Goal: Check status

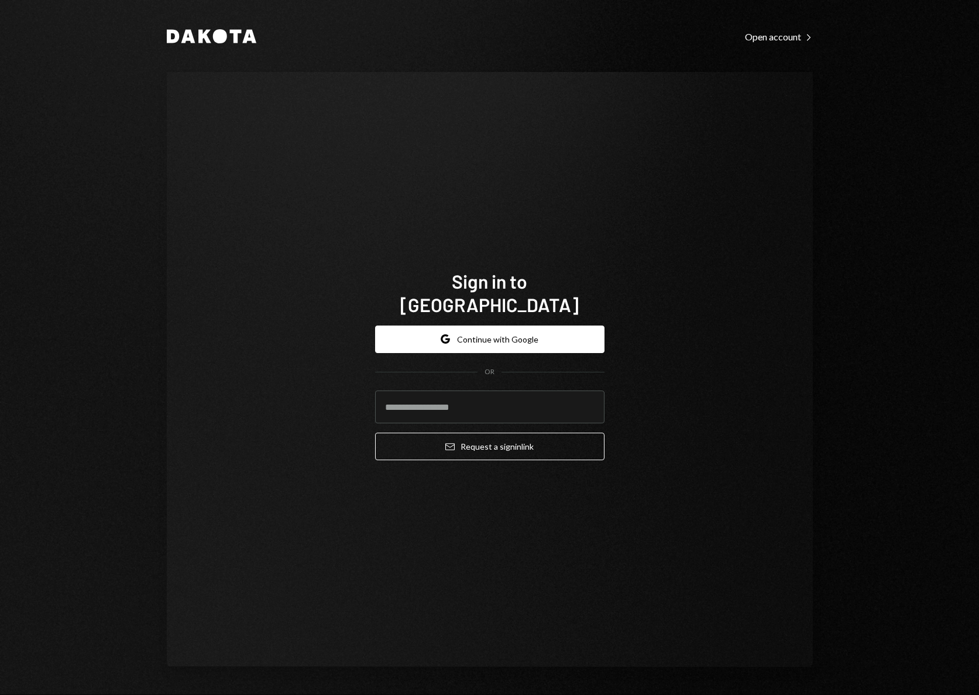
click at [0, 694] on com-1password-button at bounding box center [0, 695] width 0 height 0
type input "**********"
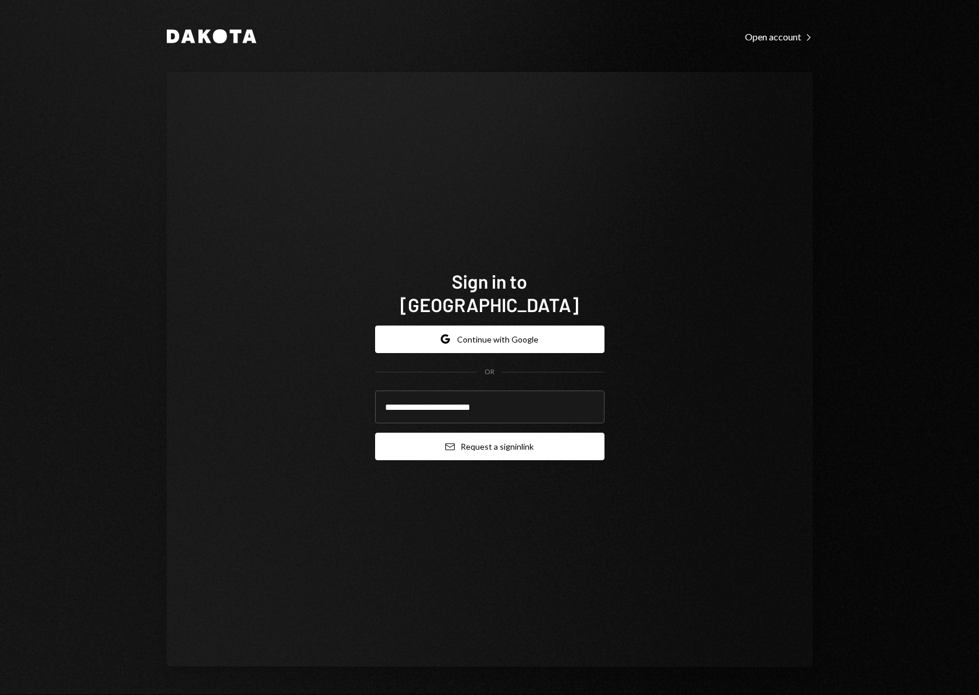
click at [490, 434] on button "Email Request a sign in link" at bounding box center [489, 446] width 229 height 28
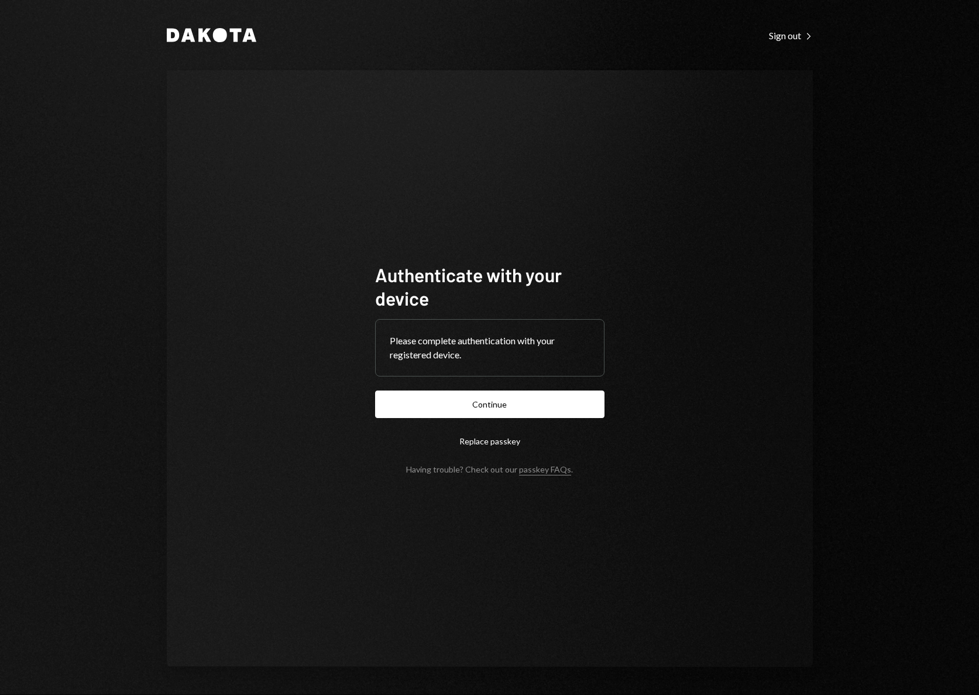
click at [467, 408] on button "Continue" at bounding box center [489, 404] width 229 height 28
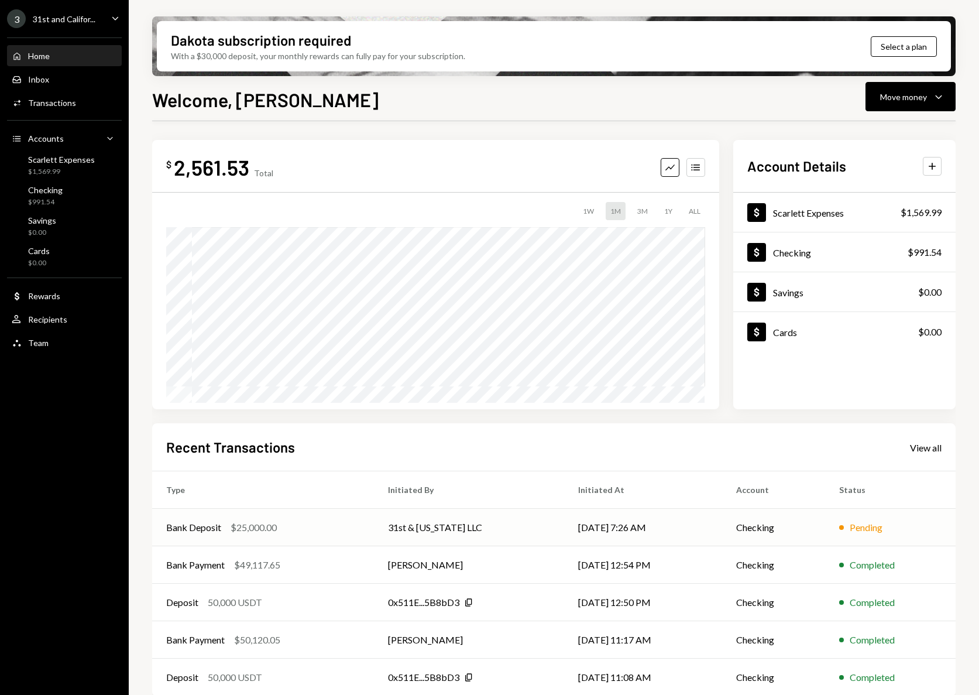
scroll to position [11, 0]
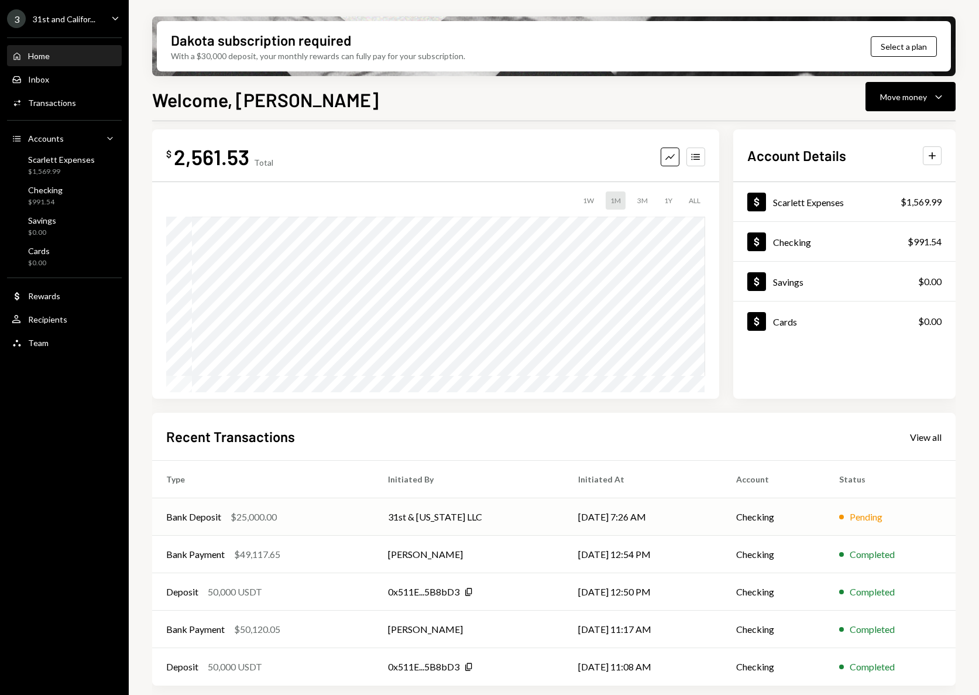
click at [344, 510] on div "Bank Deposit $25,000.00" at bounding box center [263, 517] width 194 height 14
